Goal: Transaction & Acquisition: Subscribe to service/newsletter

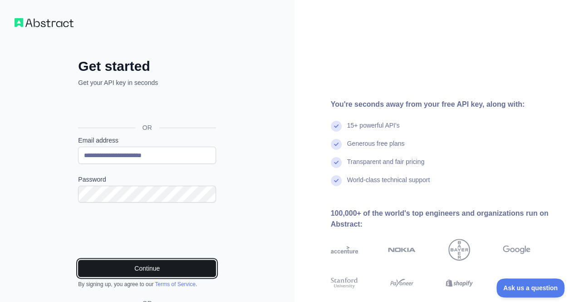
click at [142, 271] on button "Continue" at bounding box center [147, 267] width 138 height 17
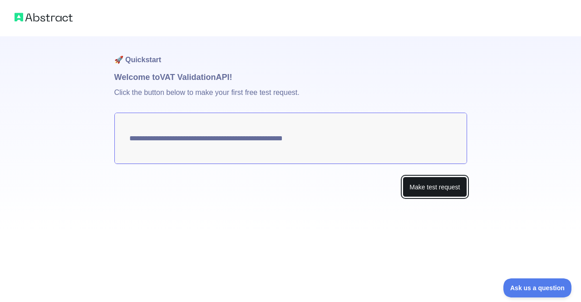
click at [432, 190] on button "Make test request" at bounding box center [434, 186] width 64 height 20
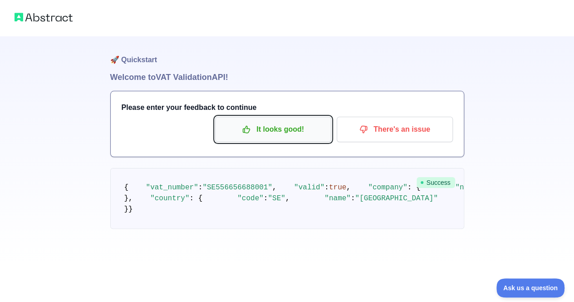
click at [273, 134] on p "It looks good!" at bounding box center [273, 129] width 102 height 15
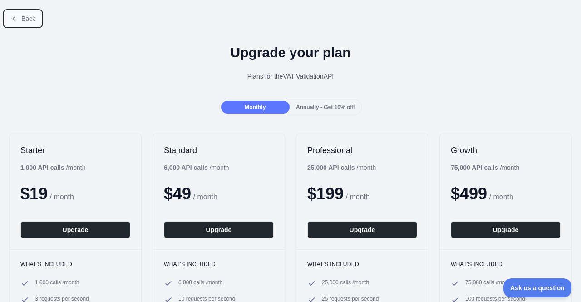
click at [16, 18] on icon at bounding box center [13, 18] width 7 height 7
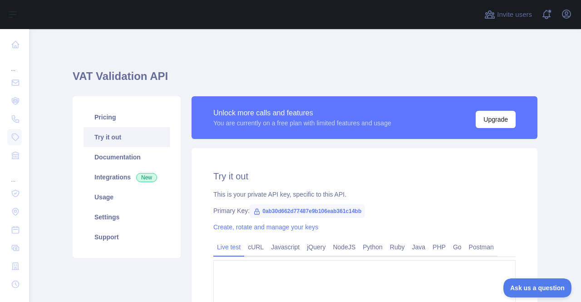
type textarea "**********"
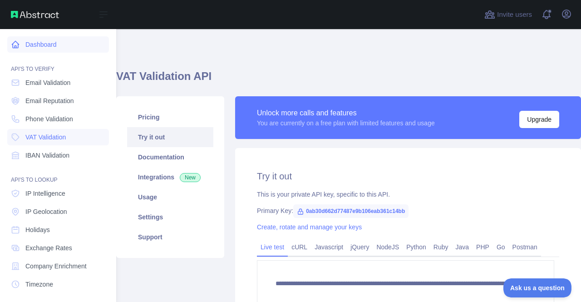
click at [42, 41] on link "Dashboard" at bounding box center [58, 44] width 102 height 16
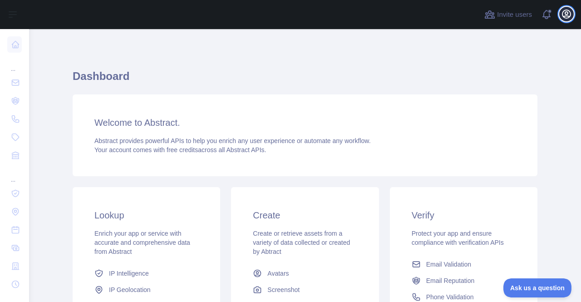
click at [565, 15] on icon "button" at bounding box center [566, 14] width 11 height 11
